Goal: Transaction & Acquisition: Purchase product/service

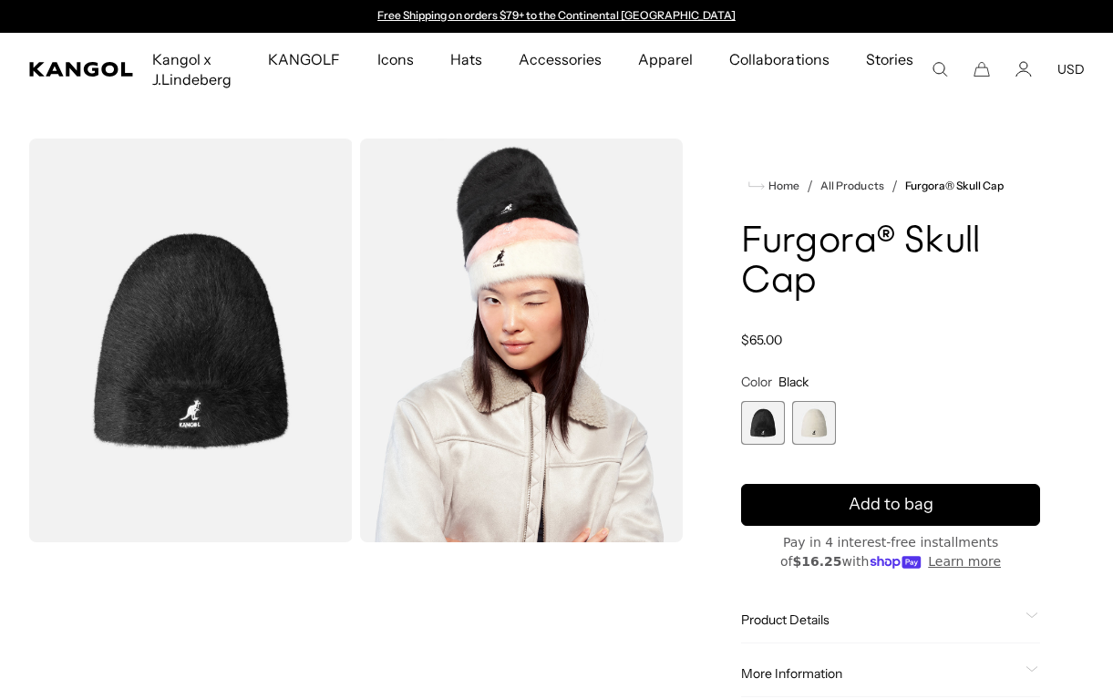
click at [939, 347] on div "Close dialog Enter your email to unlock 15% OFF your first order *Excludes sele…" at bounding box center [556, 349] width 1113 height 699
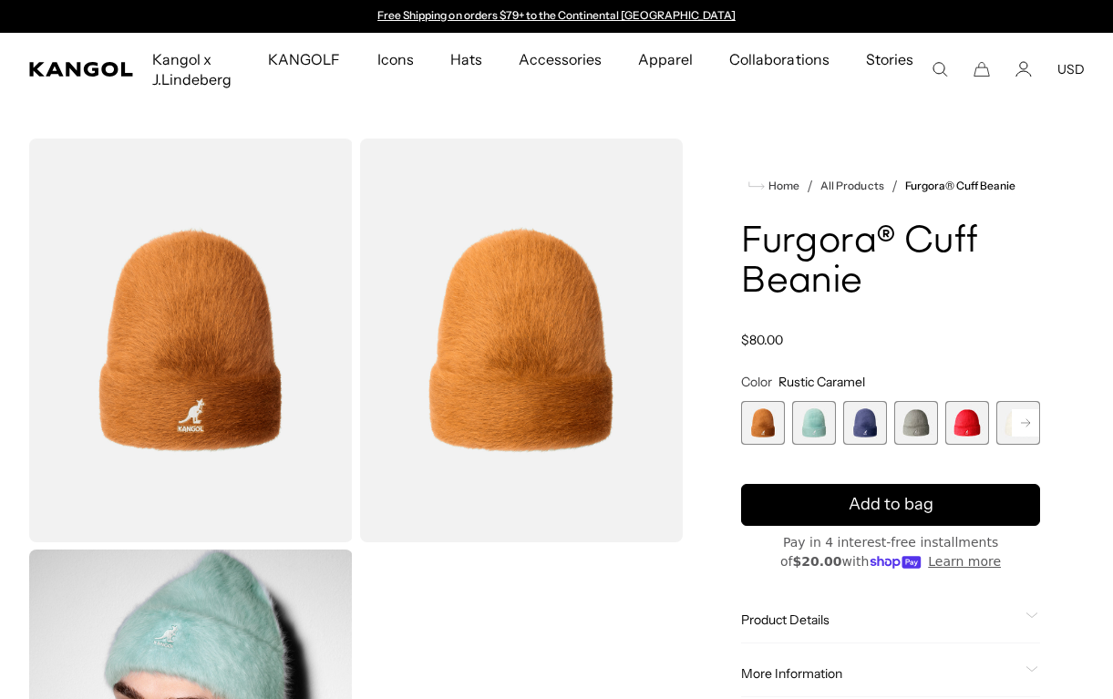
click at [1028, 420] on icon at bounding box center [1025, 422] width 9 height 7
click at [1028, 420] on div "Previous Next Rustic Caramel Variant sold out or unavailable Aquatic Variant so…" at bounding box center [890, 423] width 299 height 44
click at [1028, 420] on span "7 of 7" at bounding box center [1019, 423] width 44 height 44
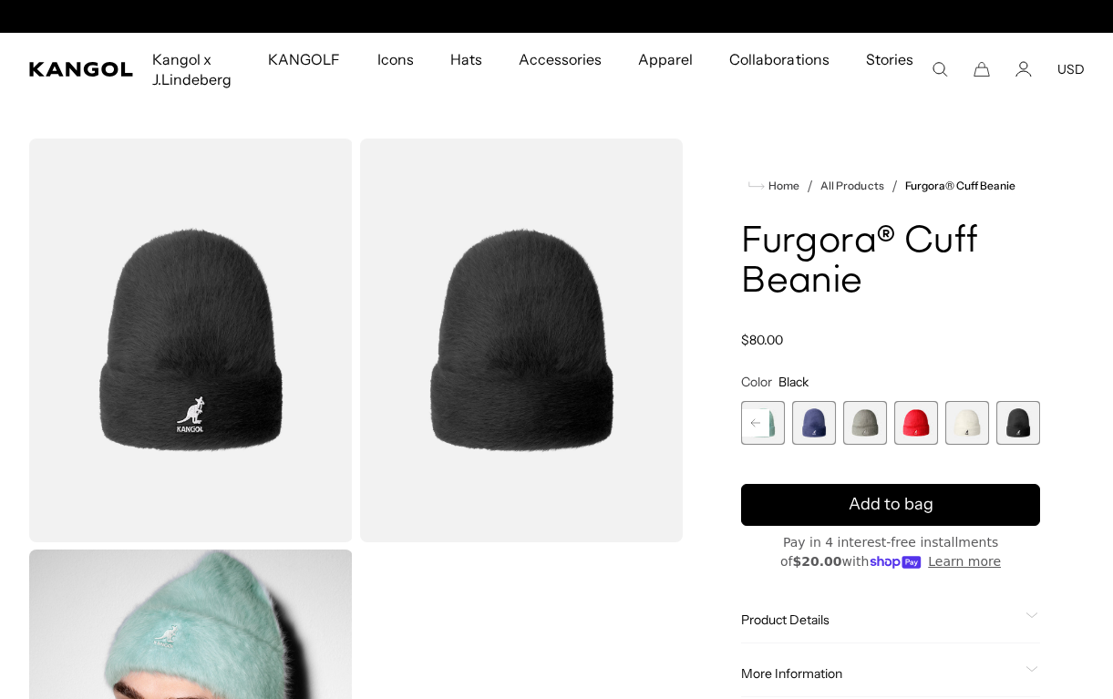
scroll to position [0, 376]
click at [790, 424] on div "Rustic Caramel Variant sold out or unavailable Aquatic Variant sold out or unav…" at bounding box center [839, 423] width 299 height 44
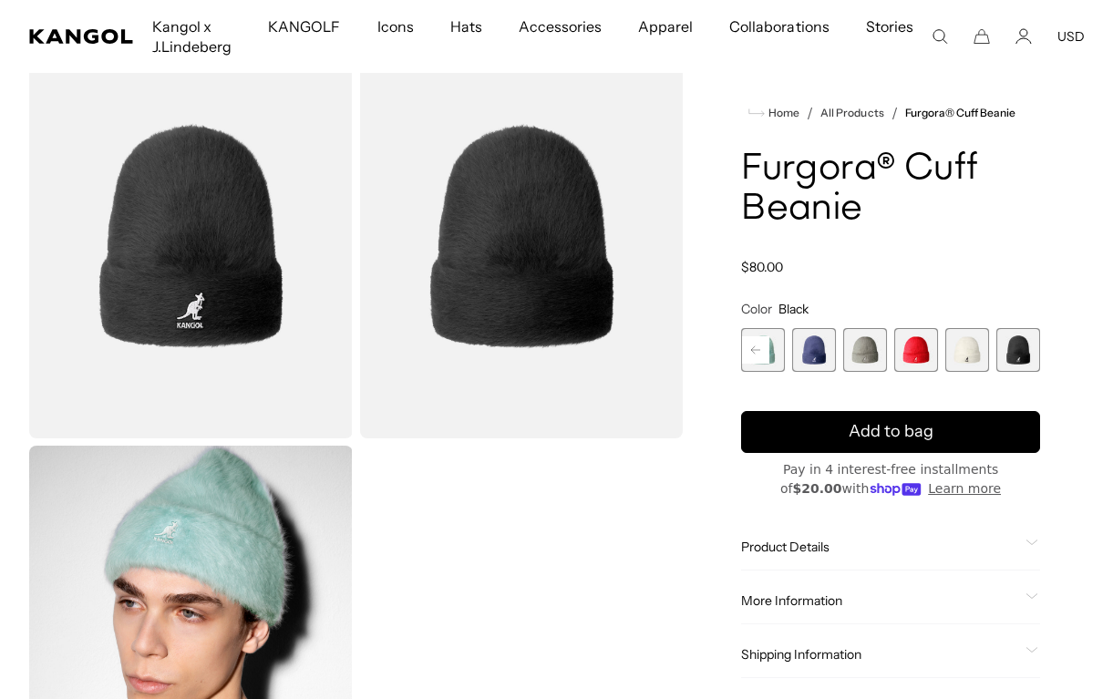
scroll to position [0, 0]
click at [763, 345] on rect at bounding box center [755, 349] width 27 height 27
click at [781, 351] on span "1 of 7" at bounding box center [763, 350] width 44 height 44
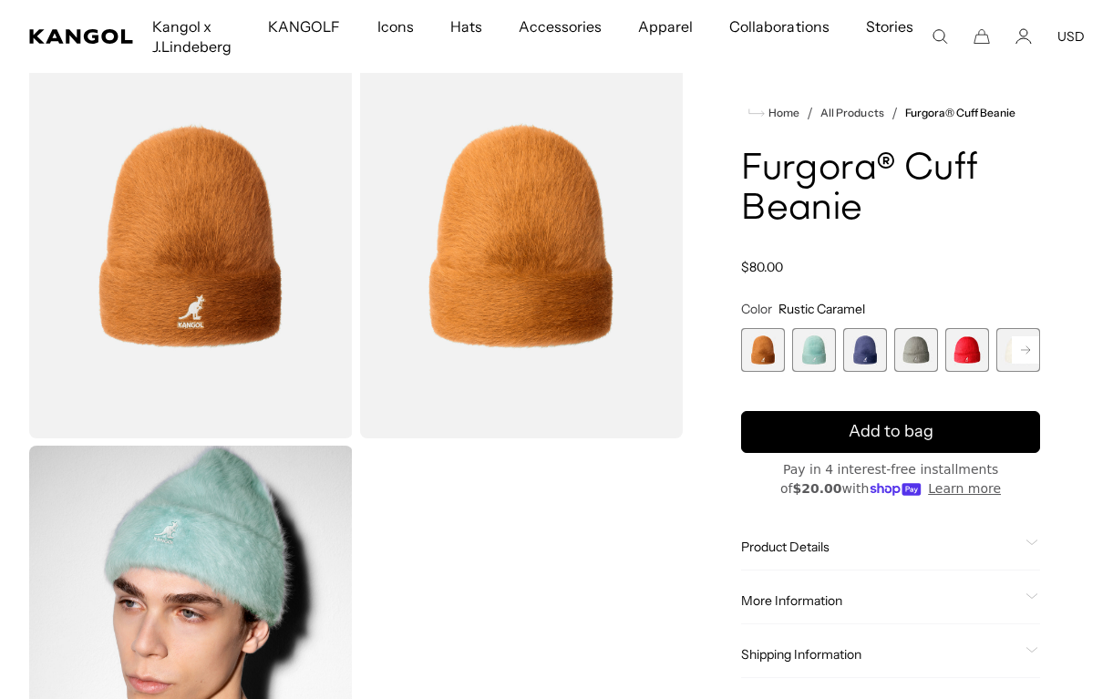
click at [806, 352] on span "2 of 7" at bounding box center [814, 350] width 44 height 44
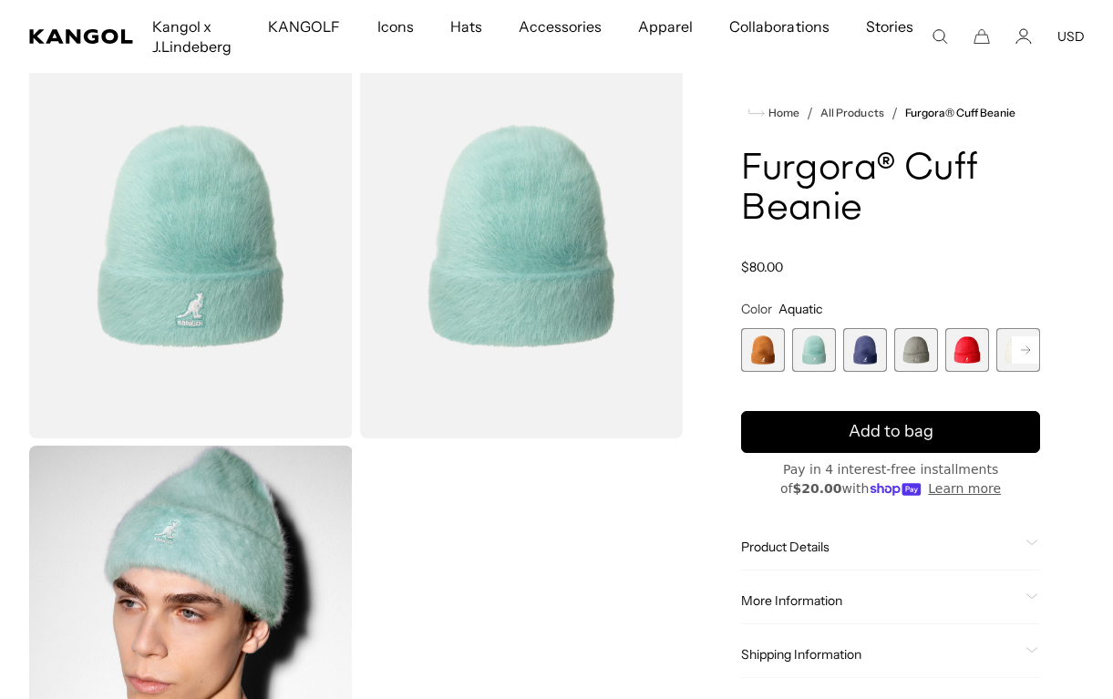
click at [866, 351] on span "3 of 7" at bounding box center [865, 350] width 44 height 44
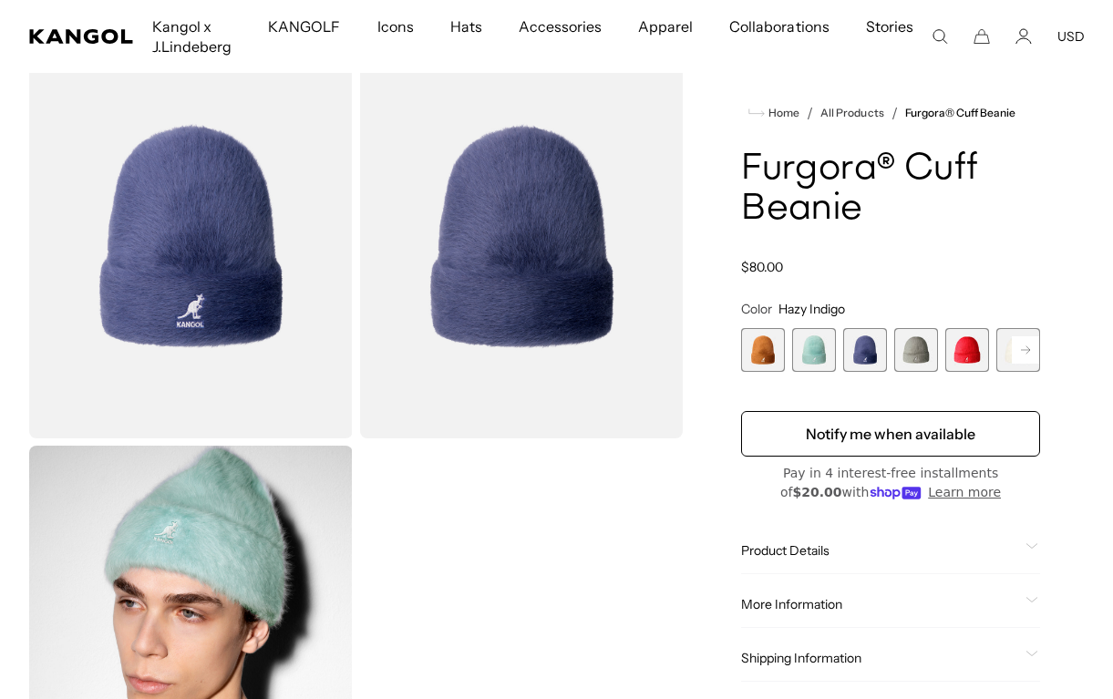
click at [917, 357] on span "4 of 7" at bounding box center [917, 350] width 44 height 44
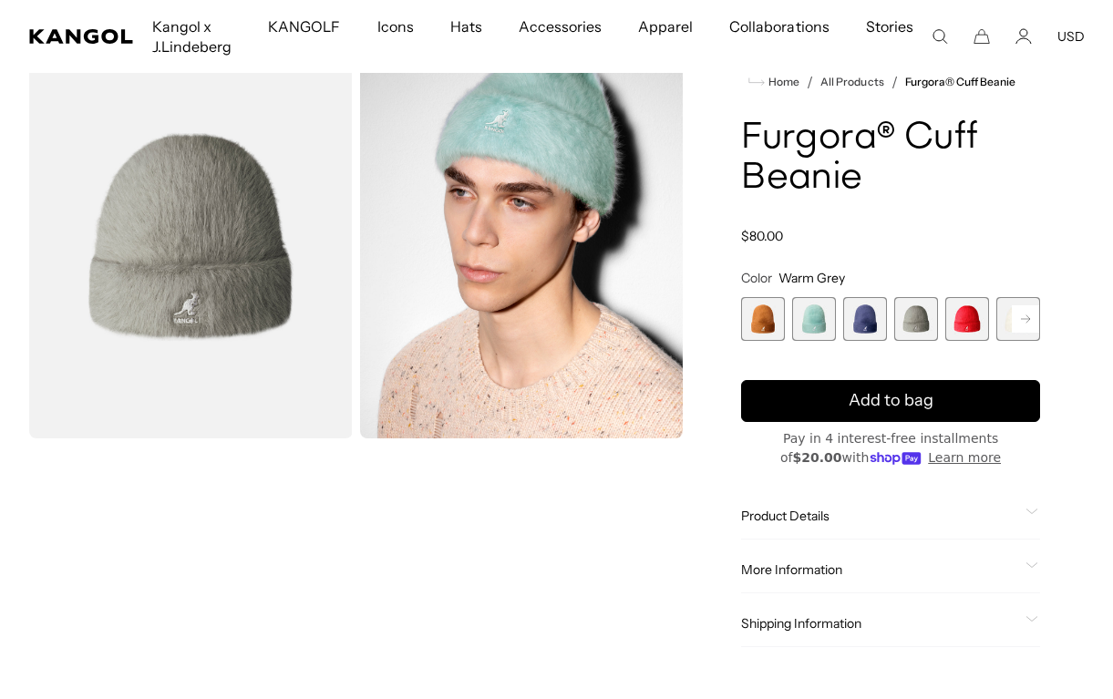
click at [955, 343] on product-info "Home / All Products / Furgora® Cuff Beanie Furgora® Cuff Beanie Regular price $…" at bounding box center [890, 359] width 299 height 576
click at [955, 328] on span "5 of 7" at bounding box center [968, 319] width 44 height 44
